Goal: Go to known website: Access a specific website the user already knows

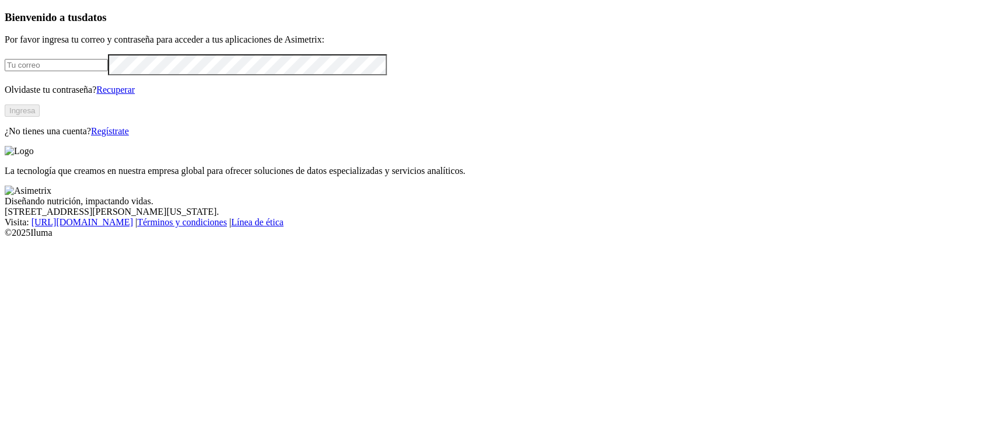
type input "[PERSON_NAME][EMAIL_ADDRESS][PERSON_NAME][DOMAIN_NAME]"
click at [40, 117] on button "Ingresa" at bounding box center [22, 110] width 35 height 12
